Goal: Transaction & Acquisition: Purchase product/service

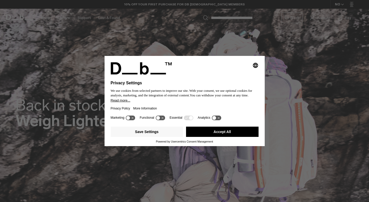
click at [195, 135] on button "Accept All" at bounding box center [222, 132] width 73 height 10
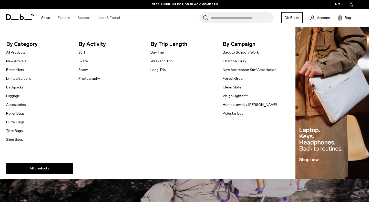
click at [17, 86] on link "Backpacks" at bounding box center [14, 87] width 17 height 5
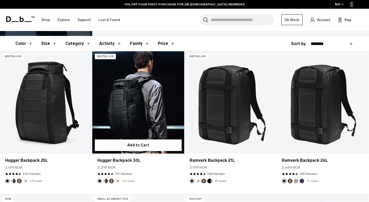
scroll to position [77, 0]
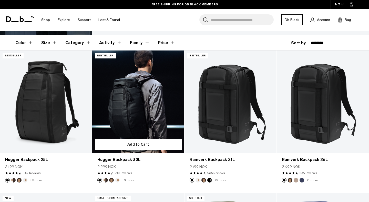
click at [138, 120] on link "Hugger Backpack 30L" at bounding box center [138, 101] width 92 height 102
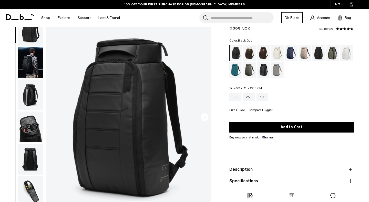
click at [205, 117] on icon "Next slide" at bounding box center [205, 117] width 1 height 2
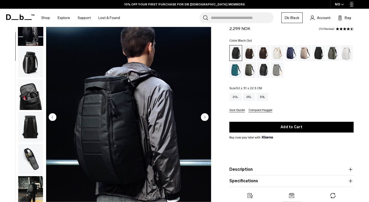
click at [205, 117] on icon "Next slide" at bounding box center [205, 117] width 1 height 2
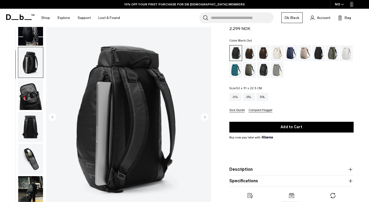
click at [205, 117] on icon "Next slide" at bounding box center [205, 117] width 1 height 2
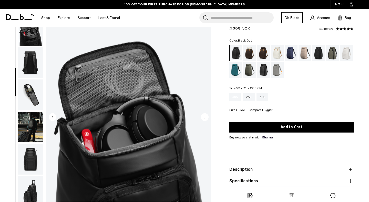
click at [205, 117] on icon "Next slide" at bounding box center [205, 117] width 1 height 2
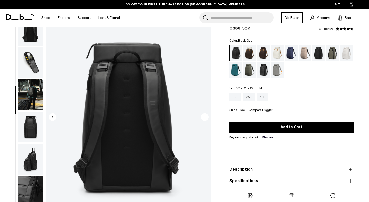
click at [205, 117] on icon "Next slide" at bounding box center [205, 117] width 1 height 2
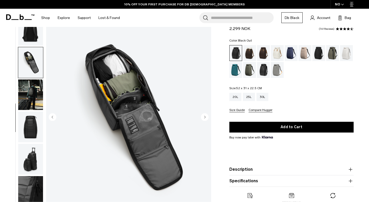
scroll to position [147, 0]
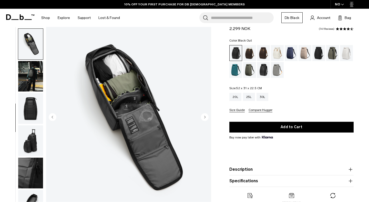
click at [205, 117] on icon "Next slide" at bounding box center [205, 117] width 1 height 2
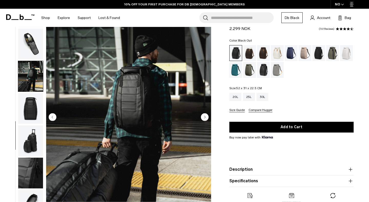
click at [205, 117] on icon "Next slide" at bounding box center [205, 117] width 1 height 2
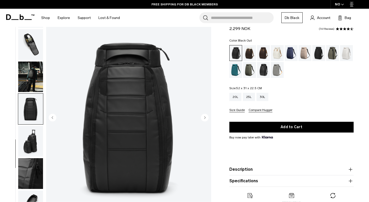
scroll to position [0, 0]
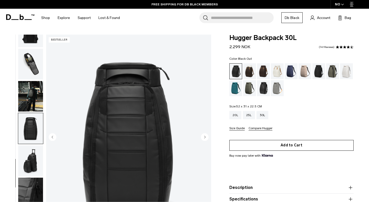
click at [273, 144] on button "Add to Cart" at bounding box center [291, 145] width 124 height 11
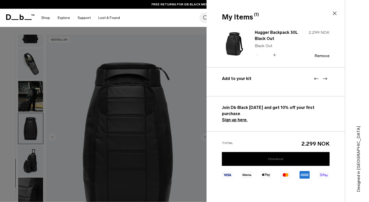
click at [292, 154] on link "Checkout" at bounding box center [276, 159] width 108 height 14
